Goal: Find specific page/section: Find specific page/section

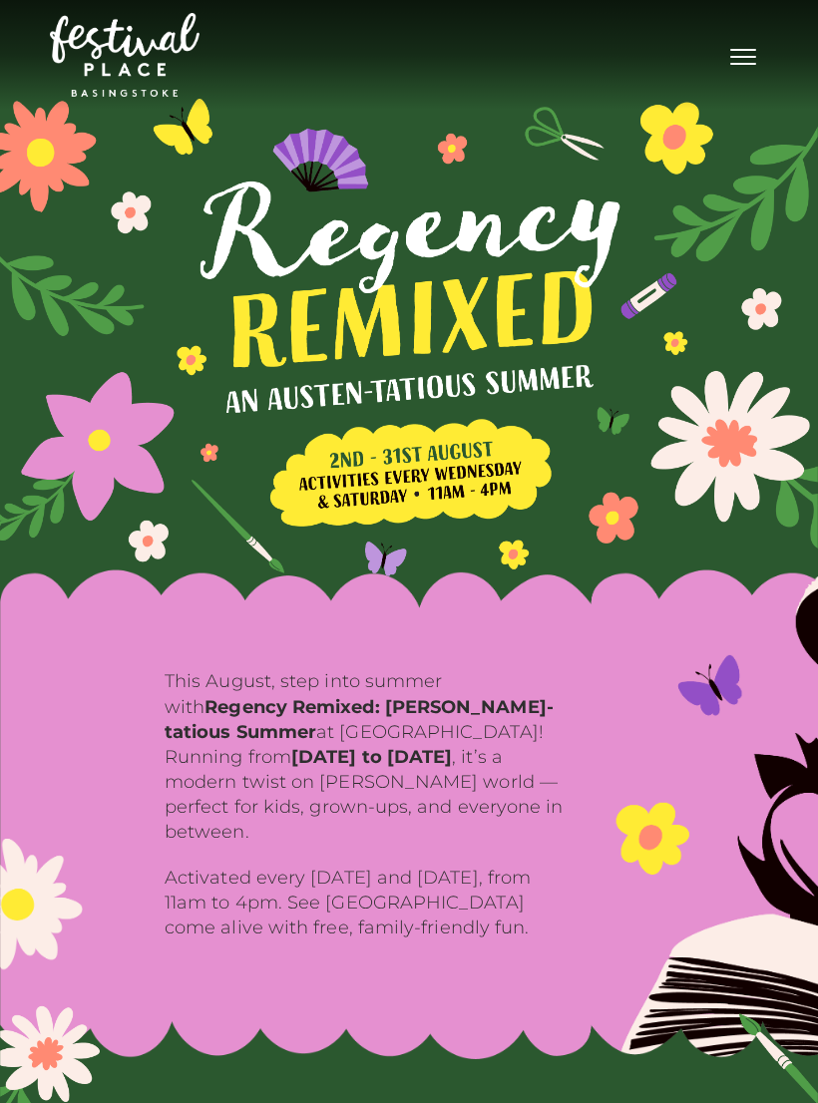
click at [749, 56] on span "Toggle navigation" at bounding box center [743, 57] width 26 height 2
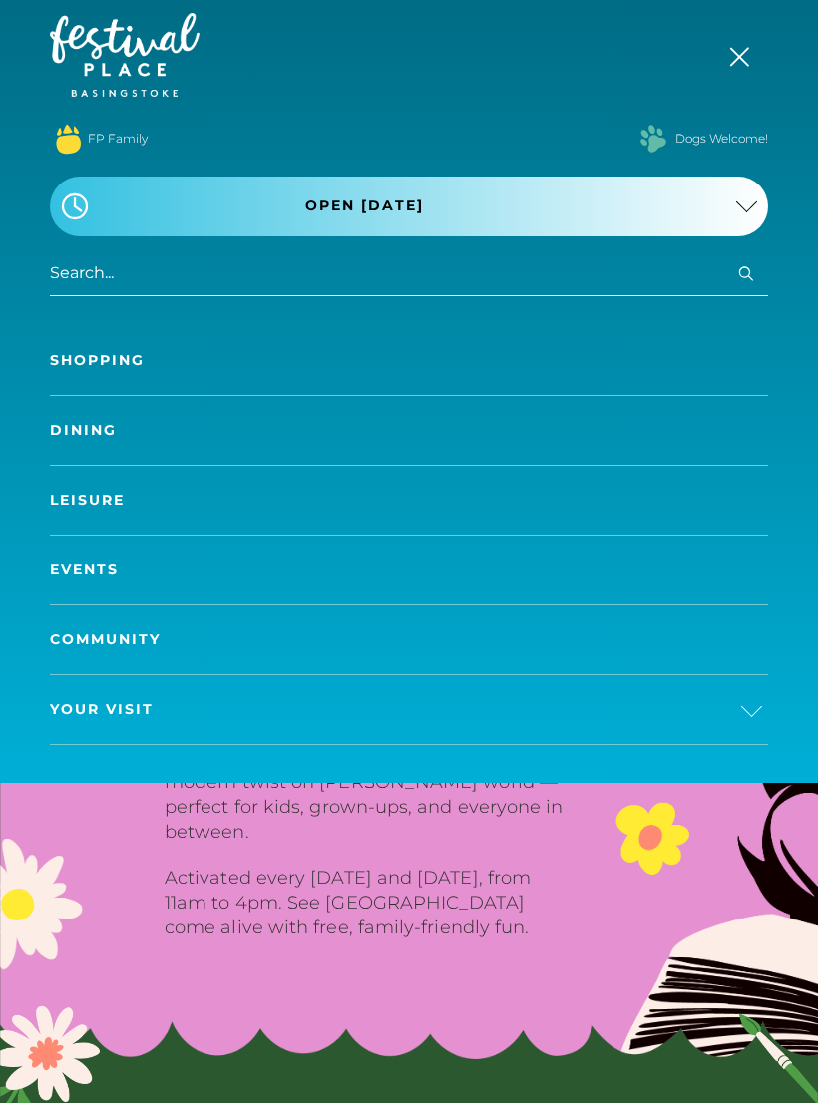
click at [108, 354] on link "Shopping" at bounding box center [409, 360] width 718 height 69
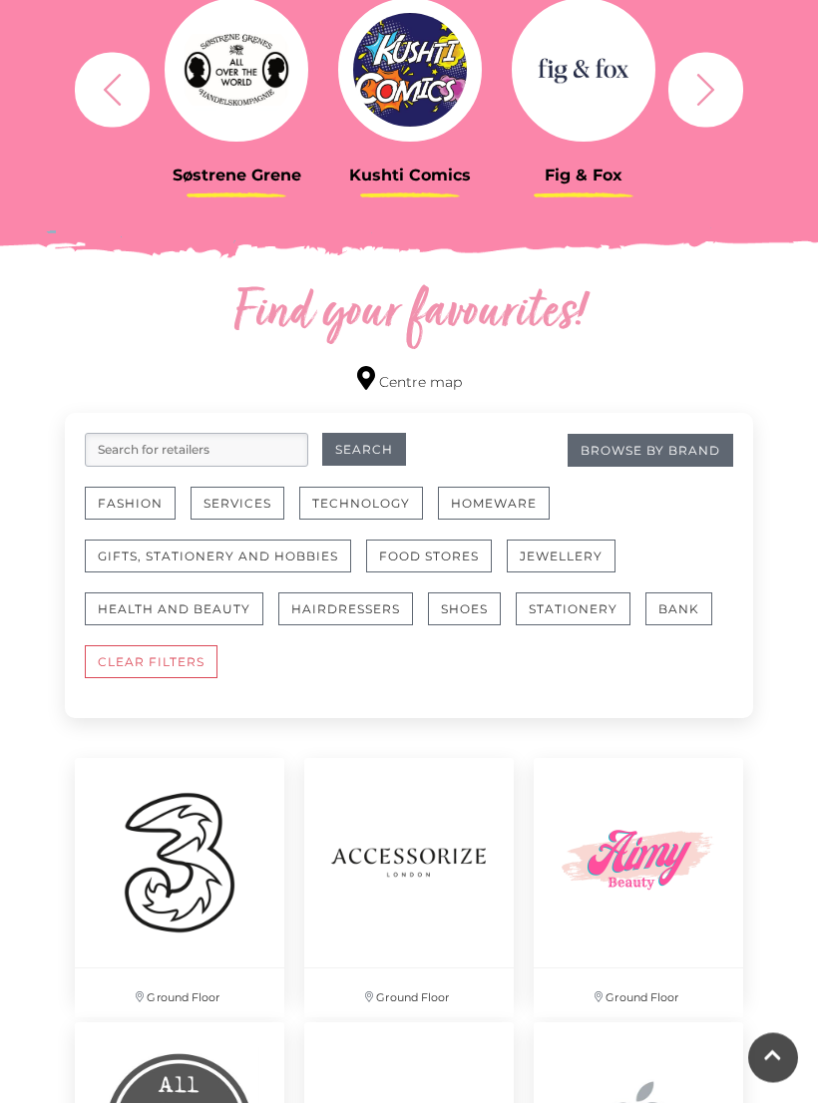
scroll to position [852, 0]
click at [150, 502] on button "Fashion" at bounding box center [130, 503] width 91 height 33
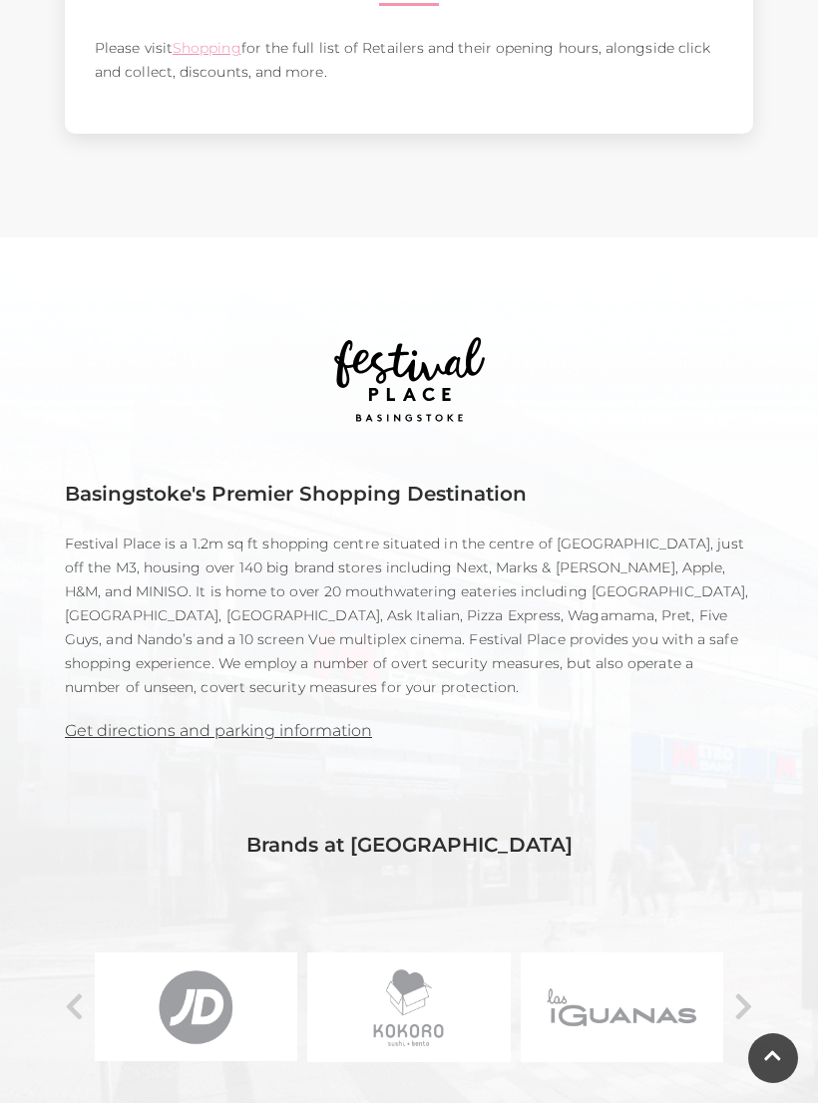
scroll to position [1116, 0]
click at [237, 722] on link "Get directions and parking information" at bounding box center [218, 731] width 307 height 19
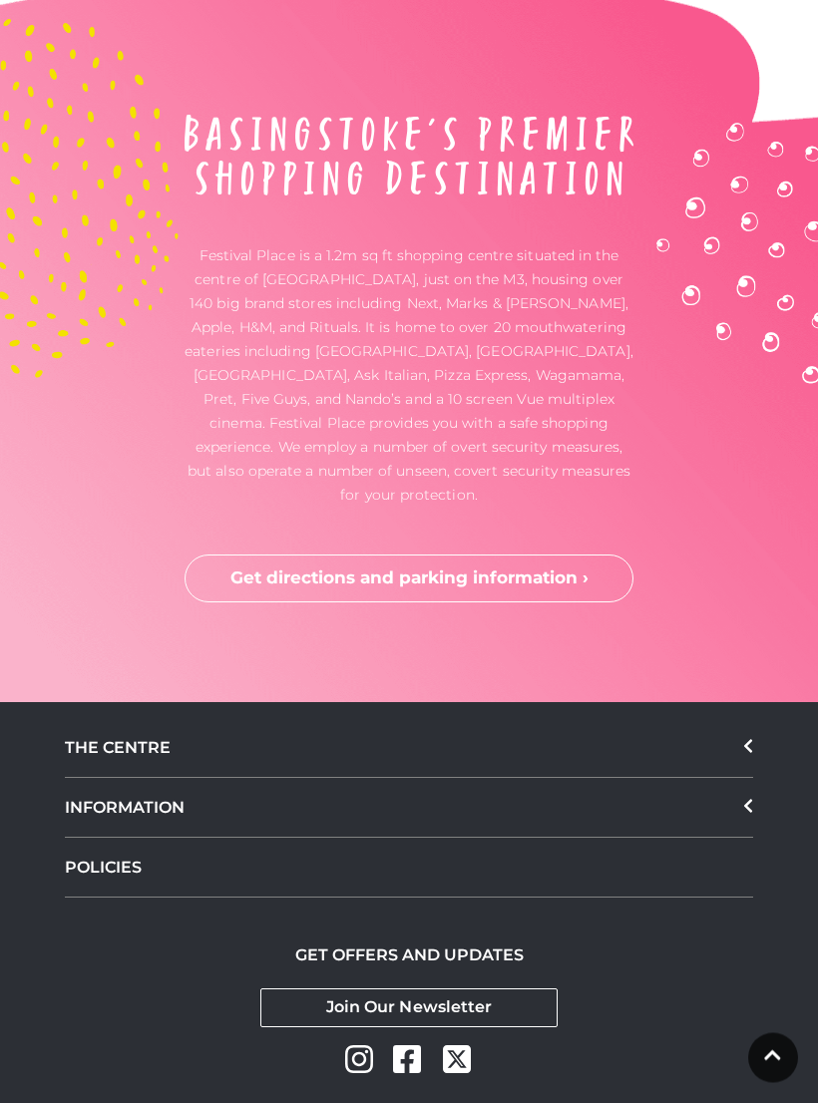
scroll to position [5521, 0]
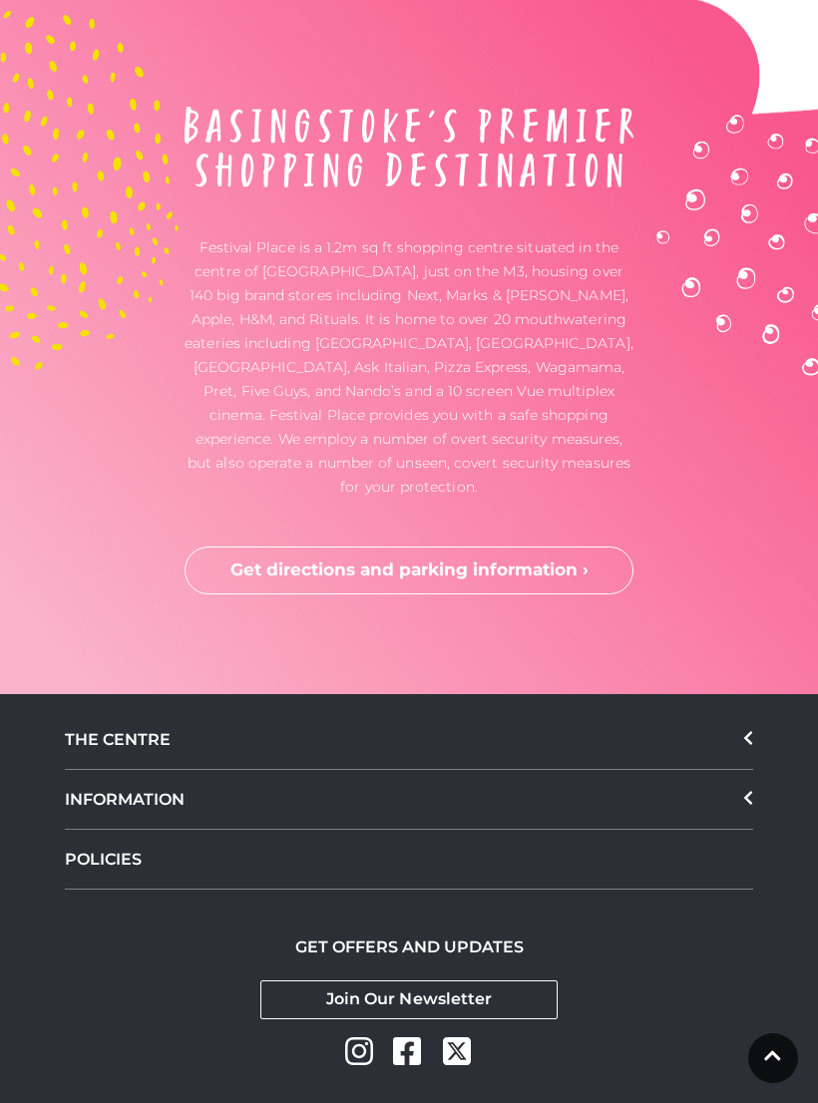
click at [752, 730] on icon at bounding box center [748, 738] width 10 height 16
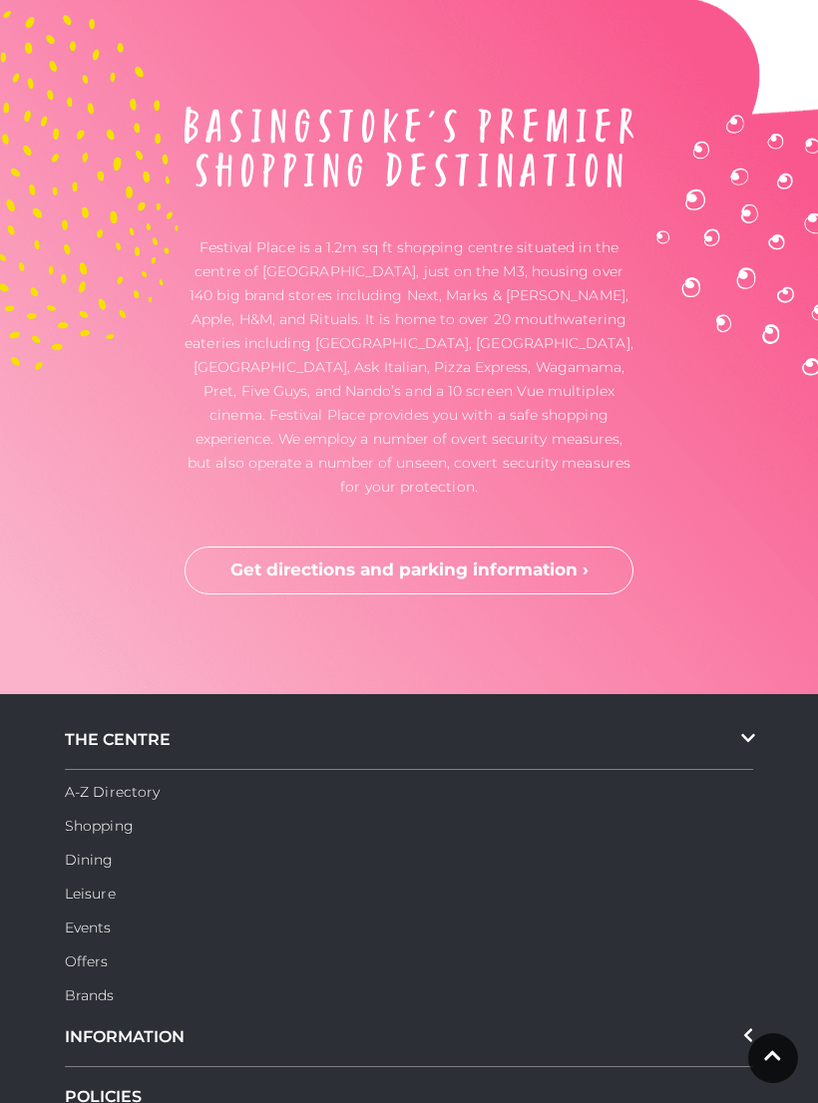
click at [102, 851] on link "Dining" at bounding box center [89, 860] width 49 height 18
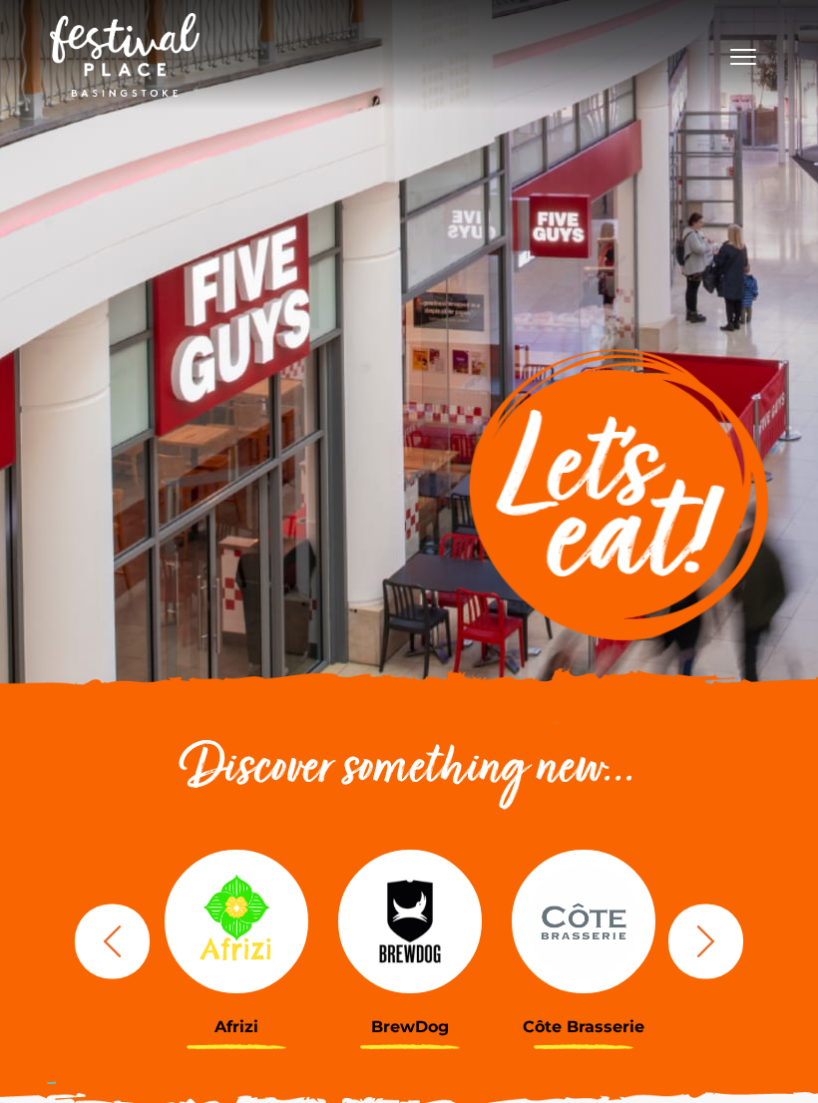
click at [719, 936] on icon "button" at bounding box center [705, 941] width 37 height 37
click at [703, 953] on icon "button" at bounding box center [706, 941] width 18 height 32
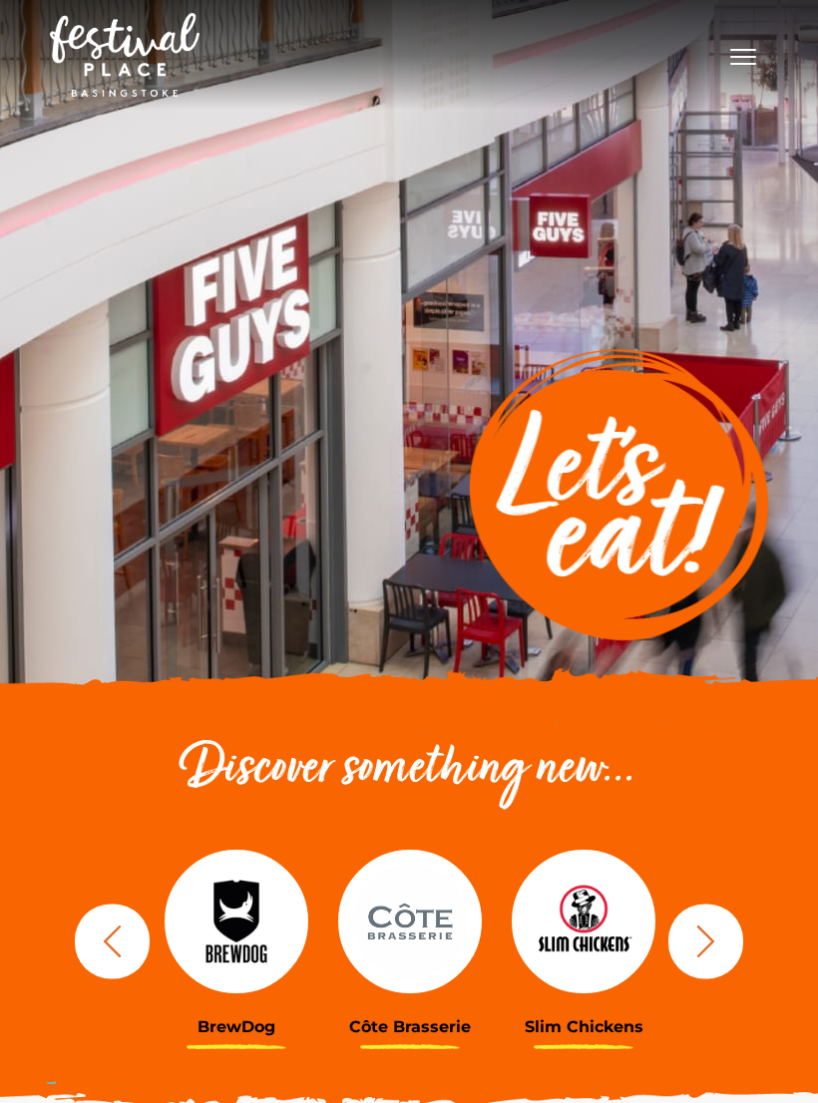
click at [410, 932] on img at bounding box center [410, 922] width 144 height 144
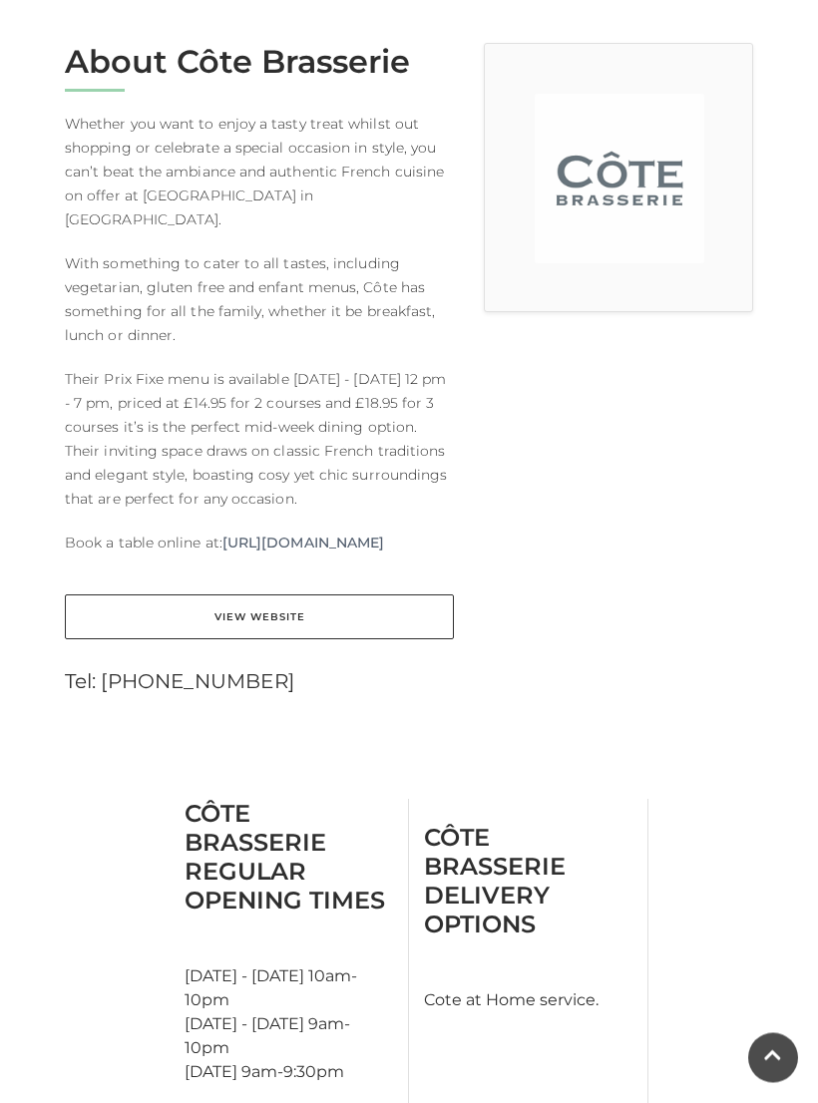
scroll to position [536, 0]
click at [274, 617] on link "View Website" at bounding box center [259, 617] width 389 height 45
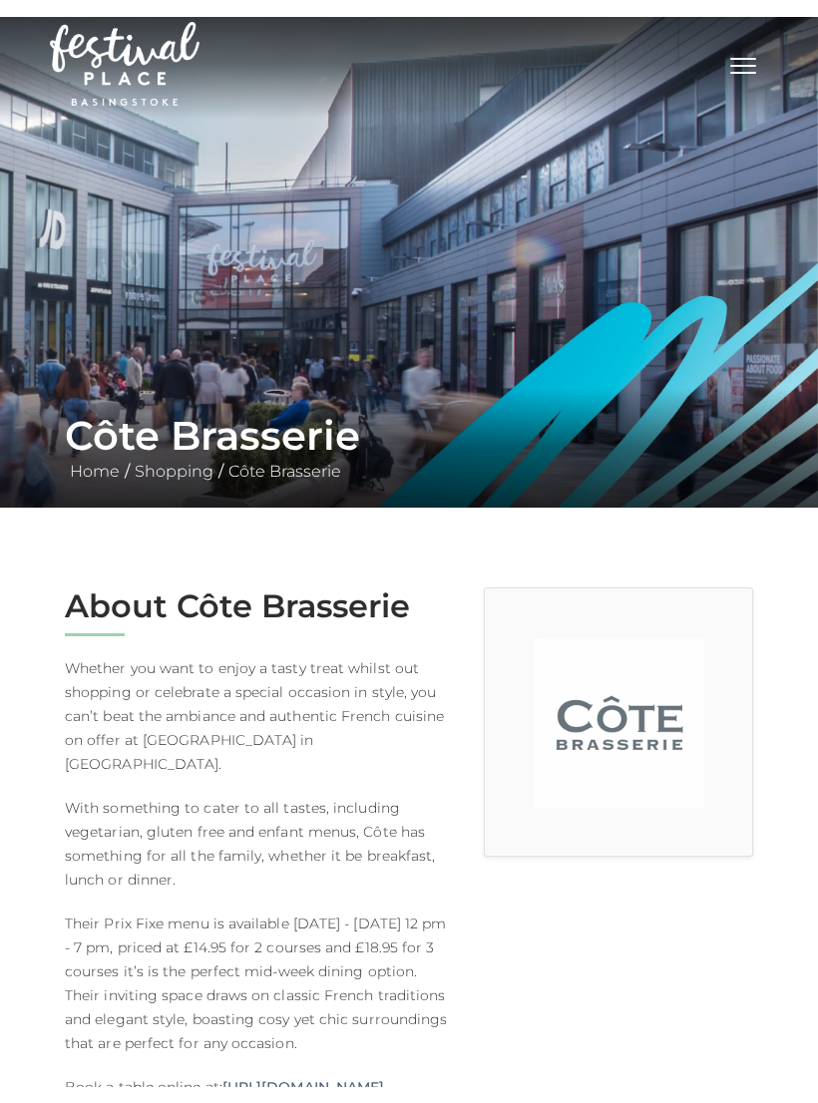
scroll to position [0, 0]
